Goal: Find specific page/section: Find specific page/section

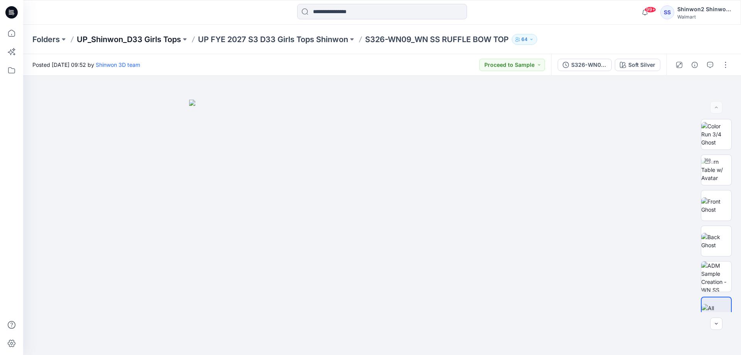
click at [159, 42] on p "UP_Shinwon_D33 Girls Tops" at bounding box center [129, 39] width 104 height 11
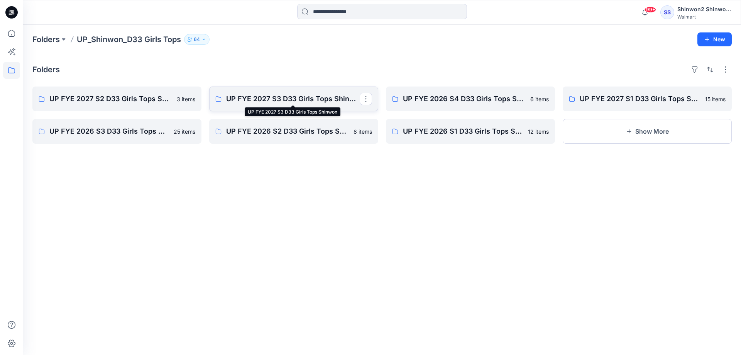
click at [318, 103] on p "UP FYE 2027 S3 D33 Girls Tops Shinwon" at bounding box center [293, 98] width 134 height 11
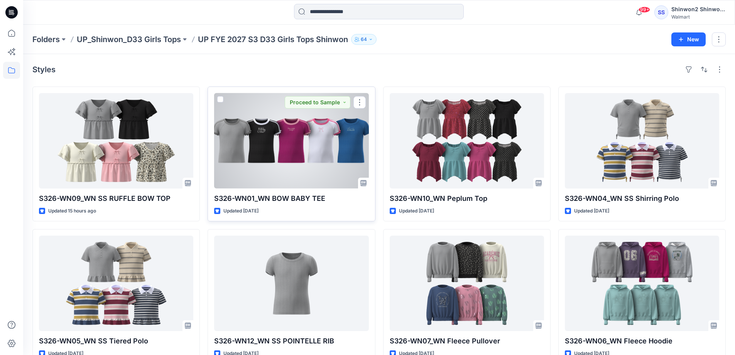
click at [287, 164] on div at bounding box center [291, 140] width 154 height 95
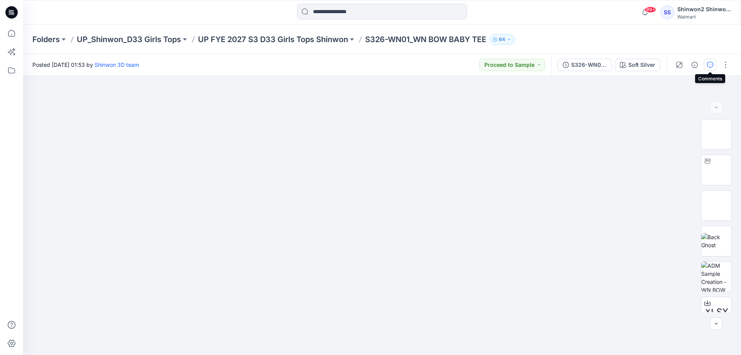
click at [709, 65] on icon "button" at bounding box center [710, 65] width 6 height 6
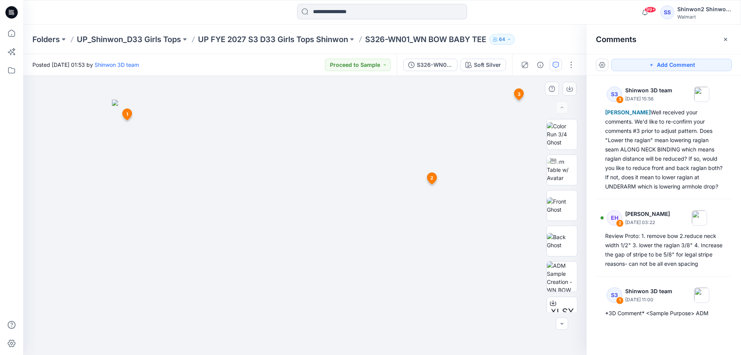
click at [533, 340] on div at bounding box center [304, 215] width 563 height 279
